Goal: Information Seeking & Learning: Learn about a topic

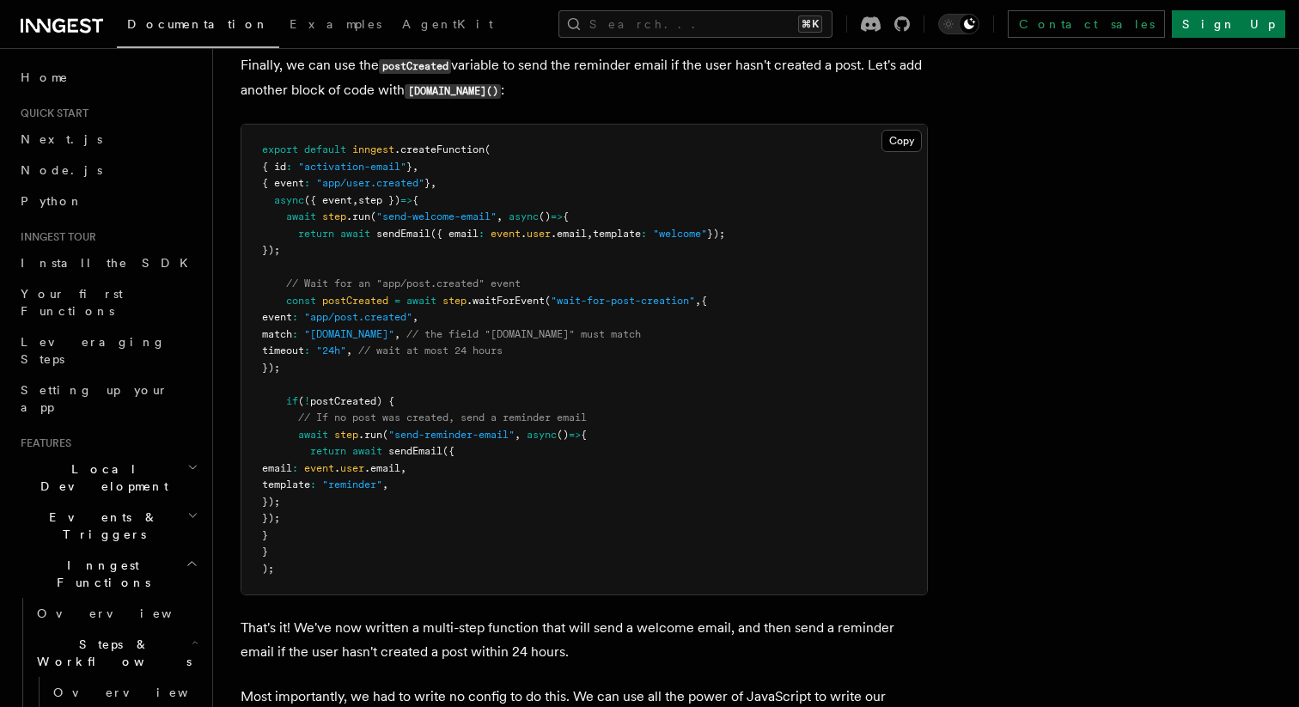
scroll to position [222, 0]
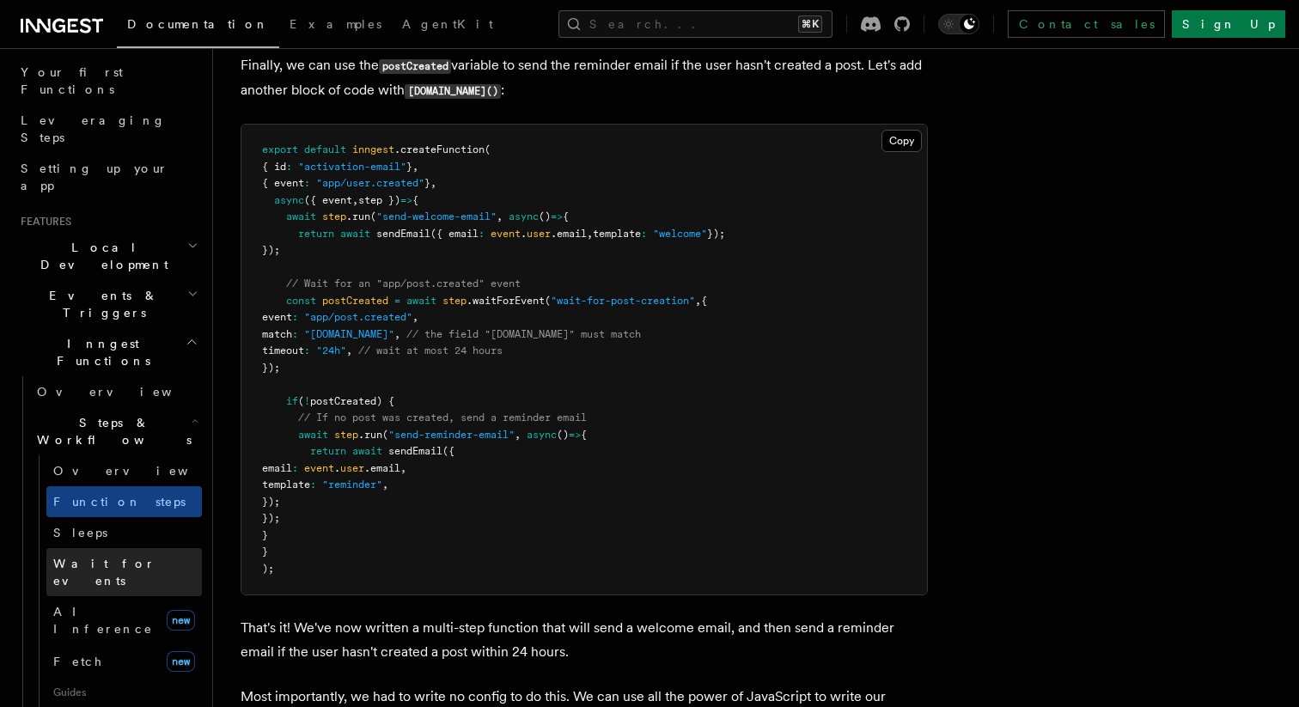
click at [110, 555] on span "Wait for events" at bounding box center [127, 572] width 149 height 34
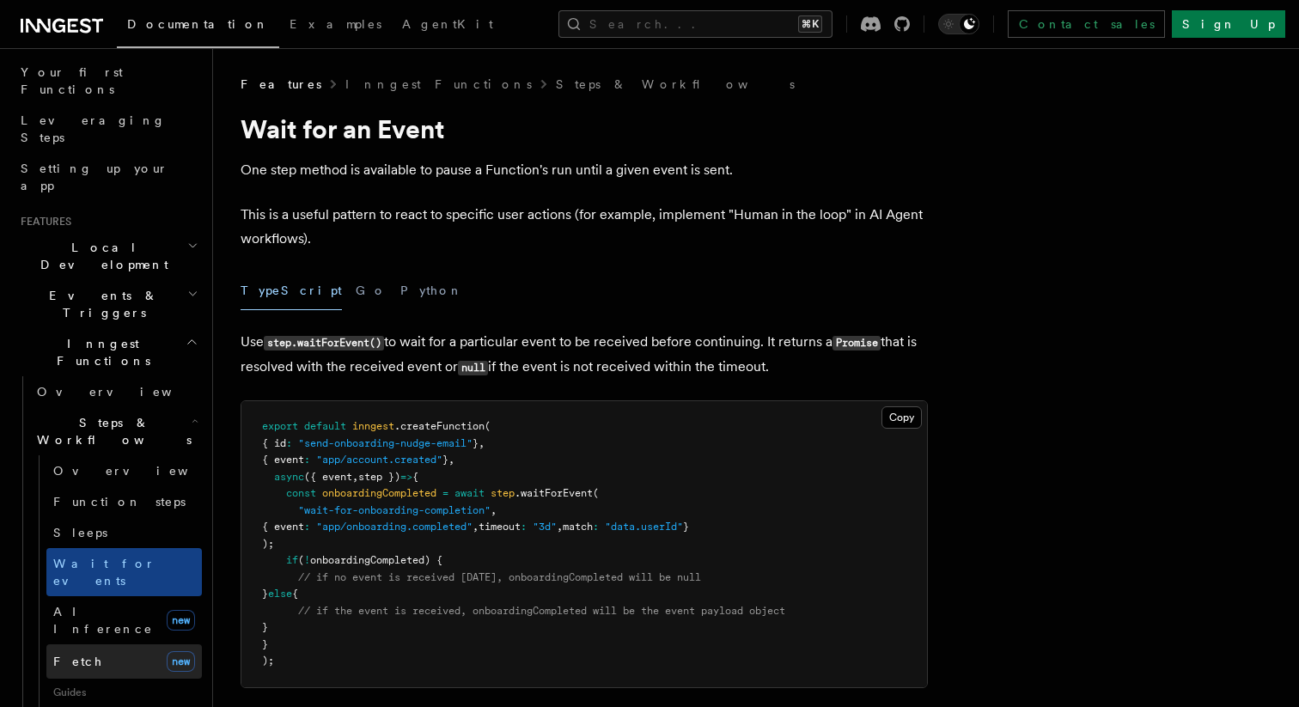
click at [128, 644] on link "Fetch new" at bounding box center [123, 661] width 155 height 34
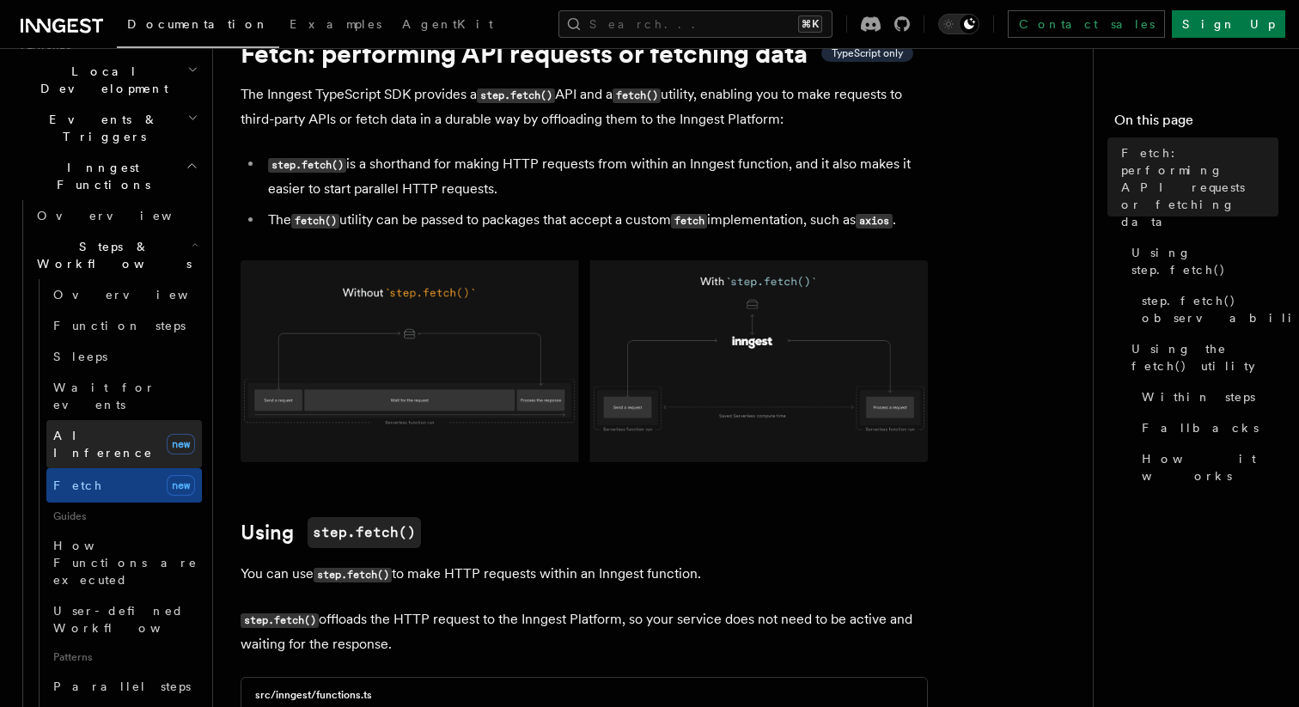
scroll to position [410, 0]
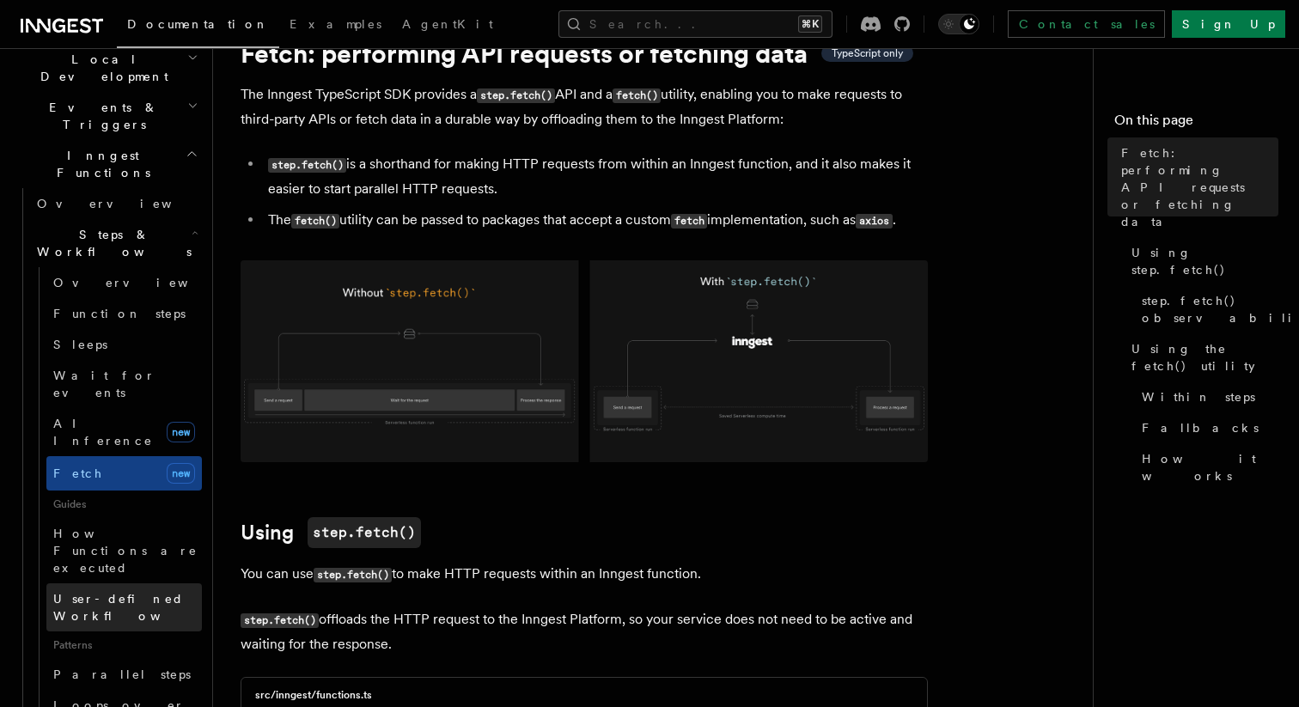
click at [115, 592] on span "User-defined Workflows" at bounding box center [130, 607] width 155 height 31
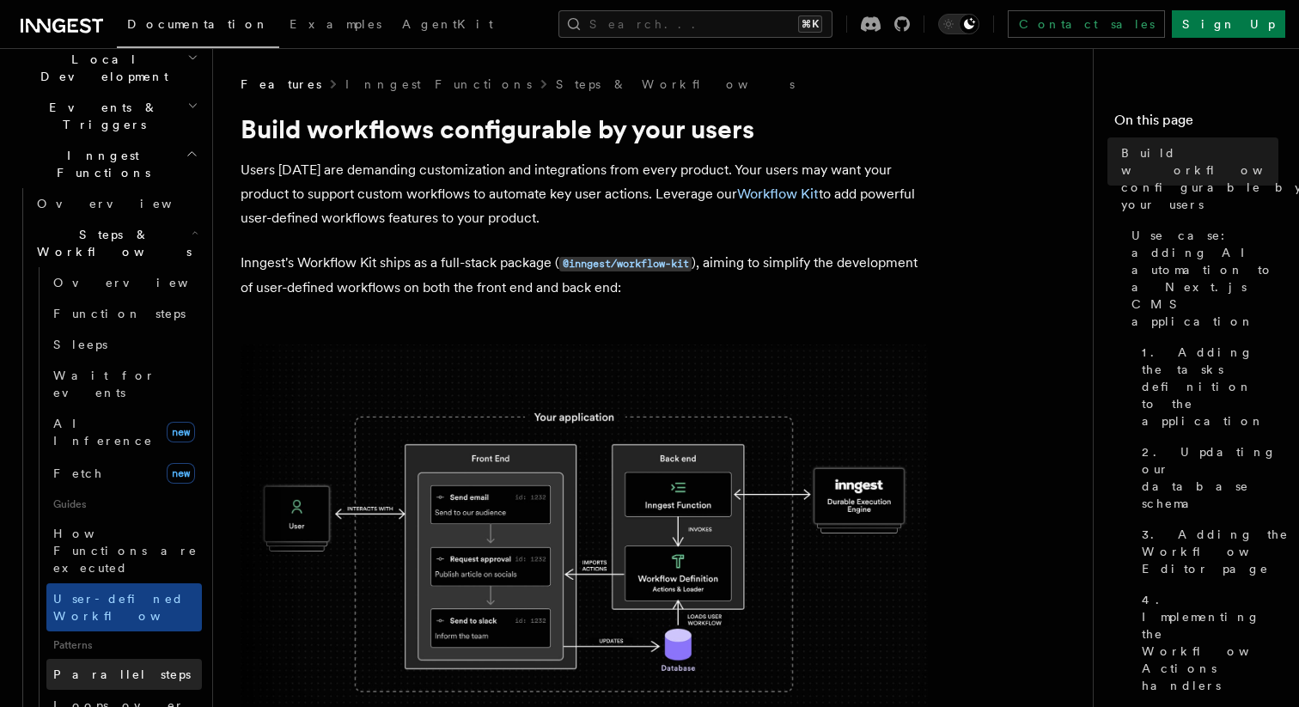
click at [118, 667] on span "Parallel steps" at bounding box center [121, 674] width 137 height 14
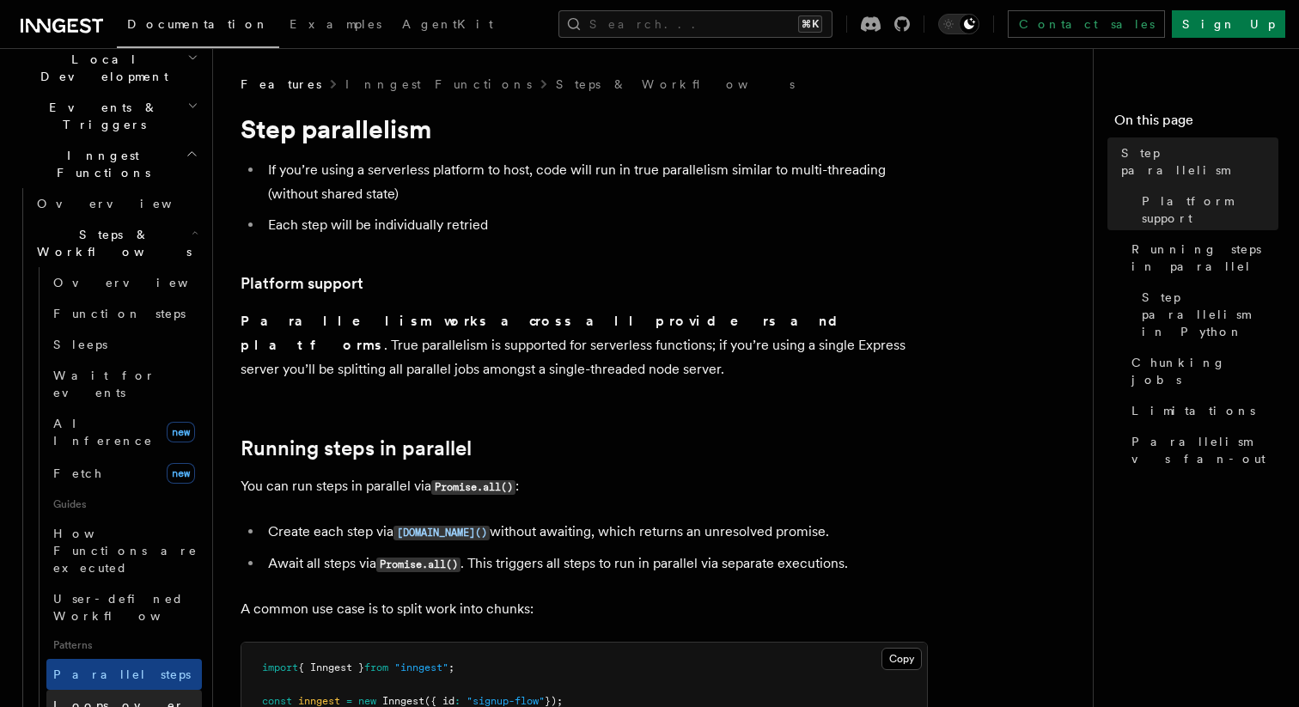
click at [126, 698] on span "Loops over steps" at bounding box center [118, 713] width 131 height 31
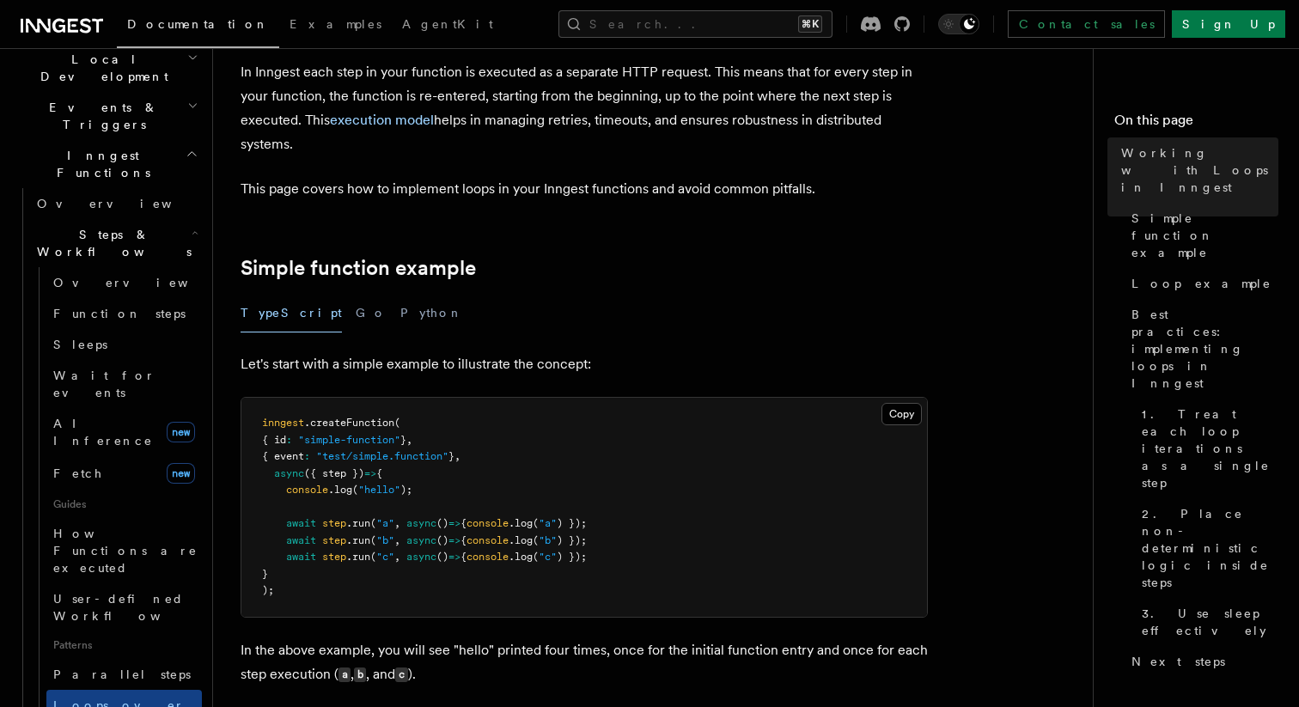
scroll to position [168, 0]
